Goal: Transaction & Acquisition: Subscribe to service/newsletter

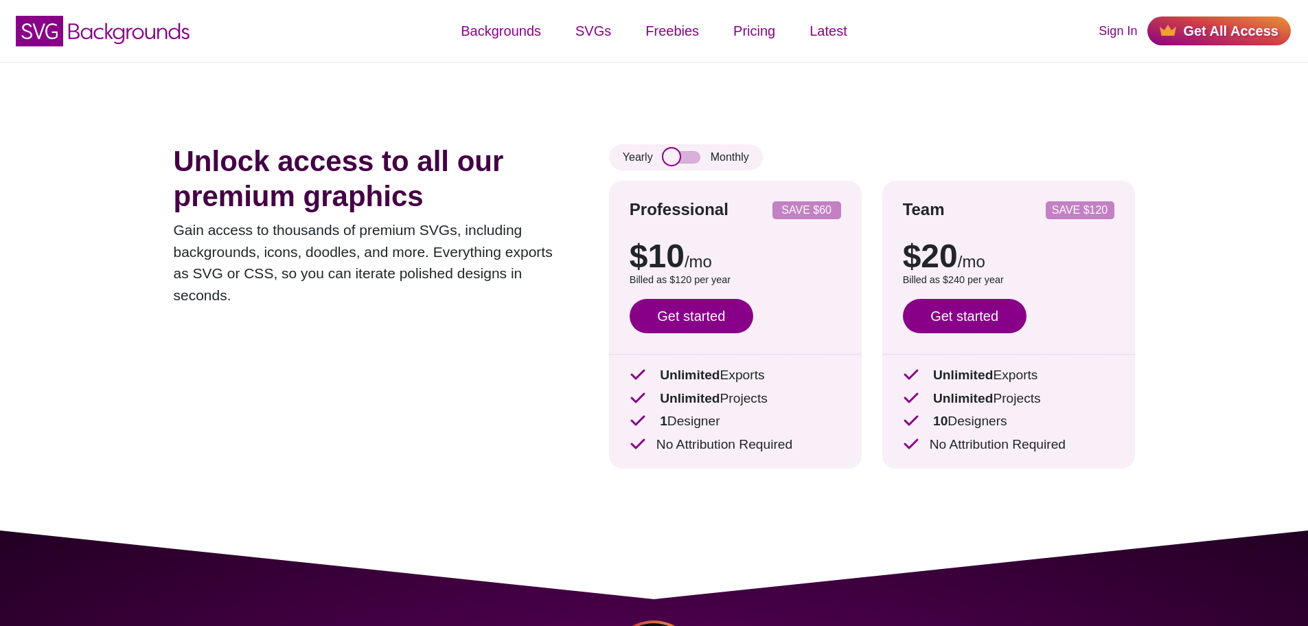
click at [663, 159] on input "checkbox" at bounding box center [681, 157] width 37 height 12
click at [670, 159] on input "checkbox" at bounding box center [681, 157] width 37 height 12
checkbox input "false"
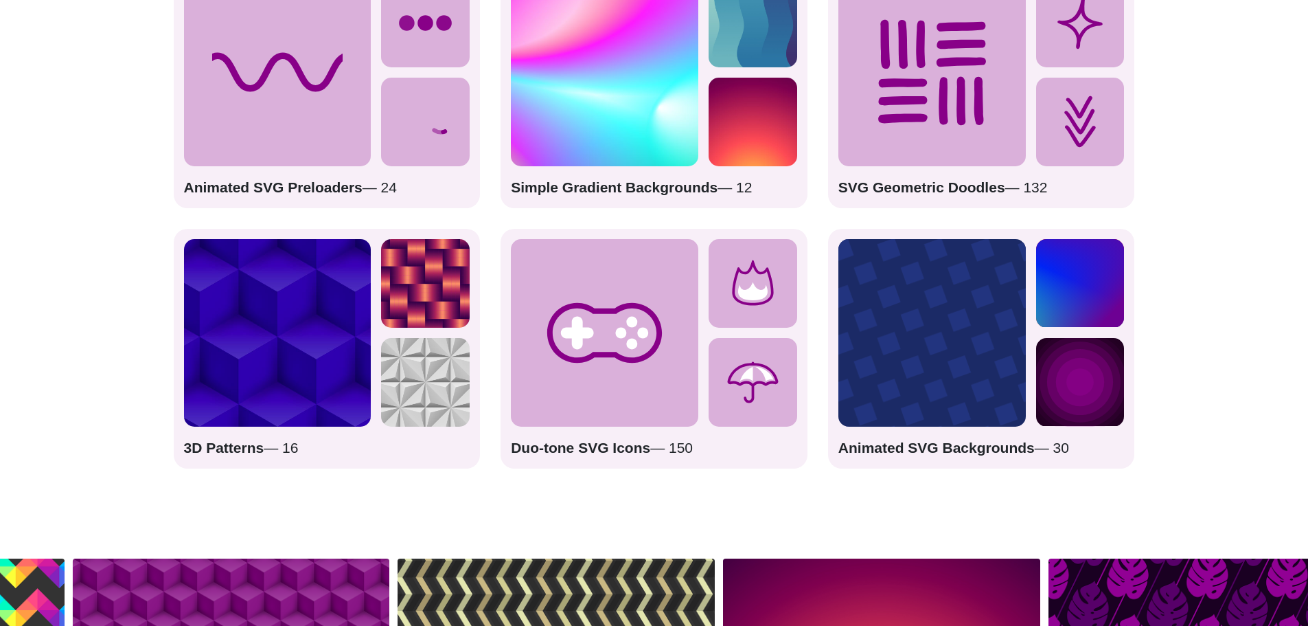
scroll to position [2266, 0]
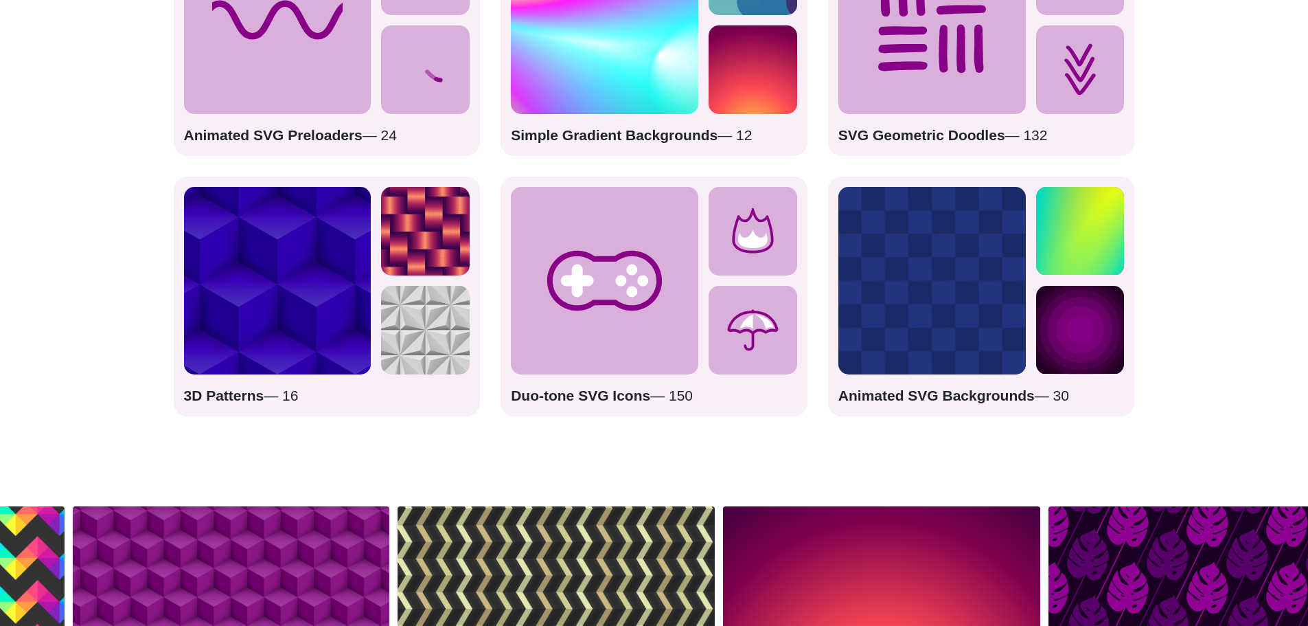
click at [298, 123] on div "Animated SVG Preloaders — 24" at bounding box center [327, 36] width 307 height 240
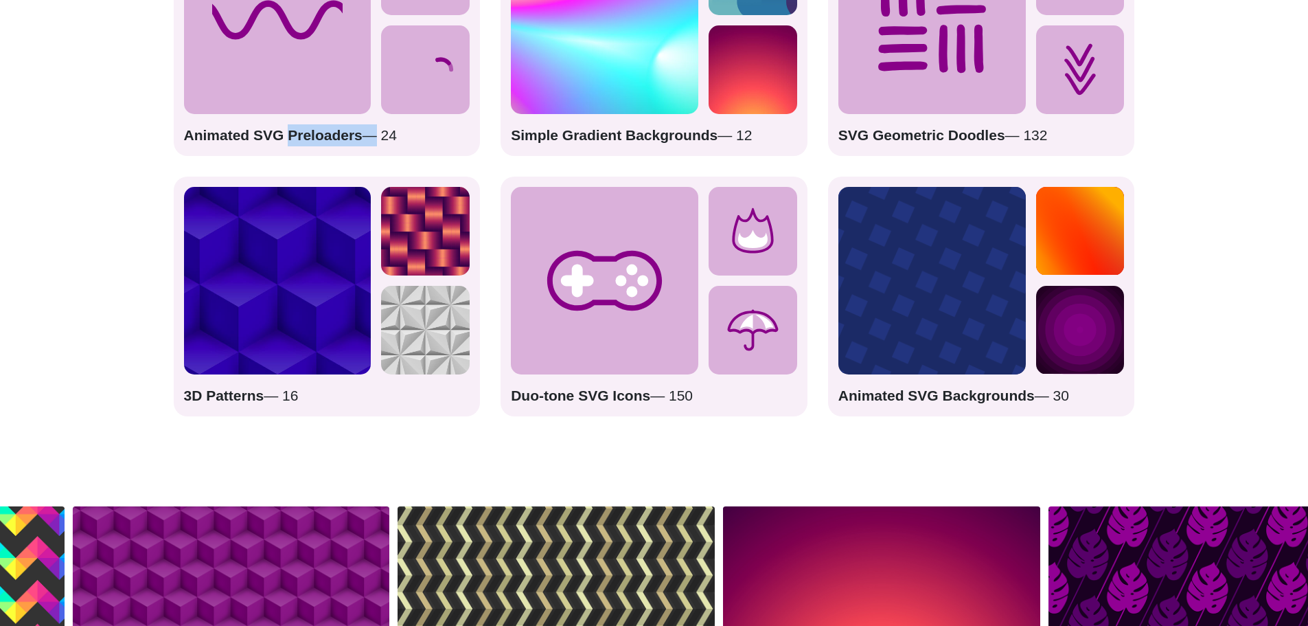
click at [298, 123] on div "Animated SVG Preloaders — 24" at bounding box center [327, 36] width 307 height 240
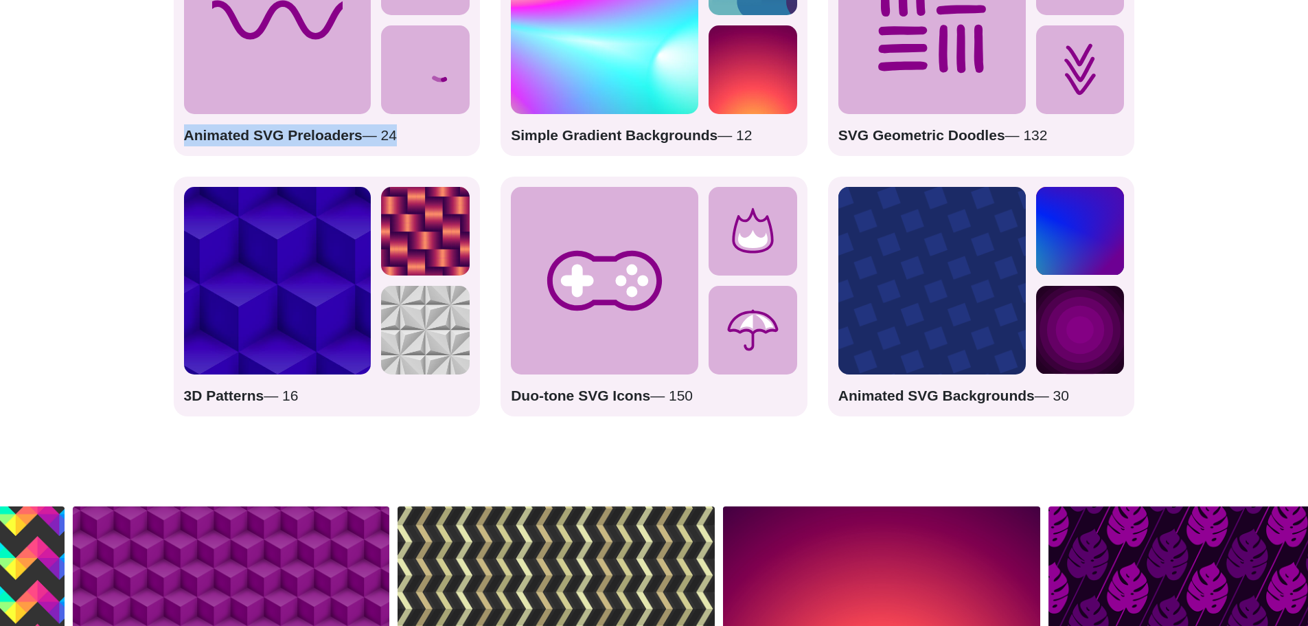
click at [298, 123] on div "Animated SVG Preloaders — 24" at bounding box center [327, 36] width 307 height 240
